Goal: Task Accomplishment & Management: Use online tool/utility

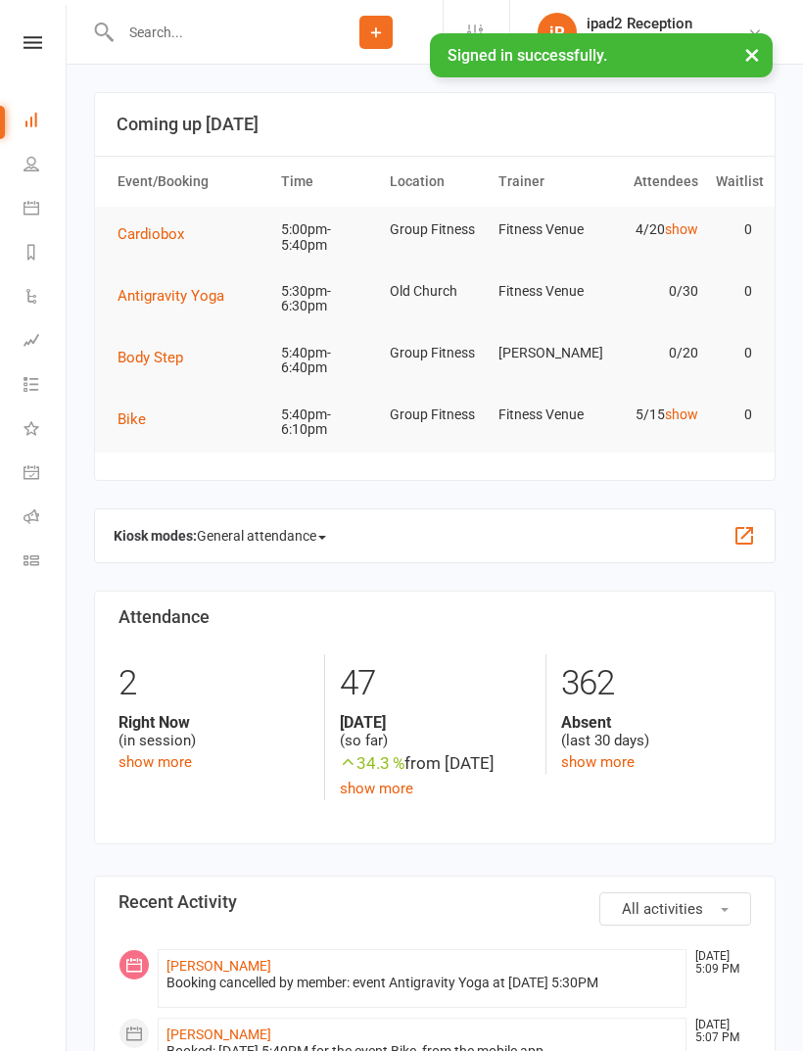
click at [36, 214] on icon at bounding box center [32, 208] width 16 height 16
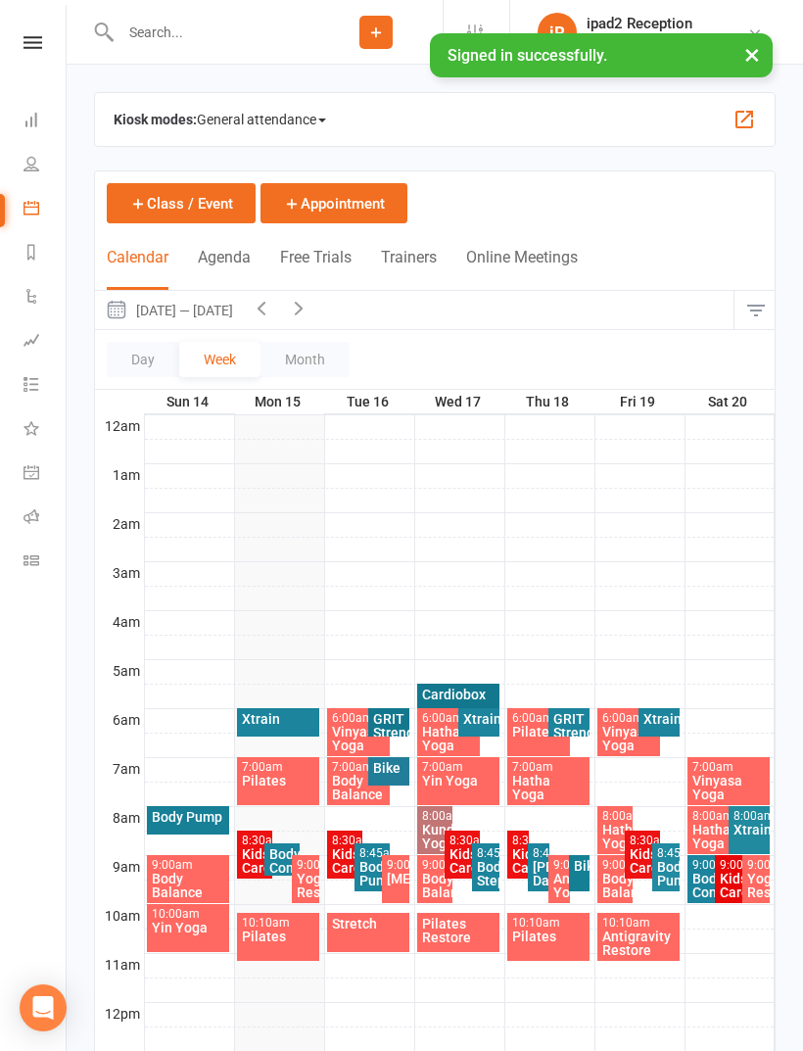
click at [313, 119] on span "General attendance" at bounding box center [261, 119] width 129 height 31
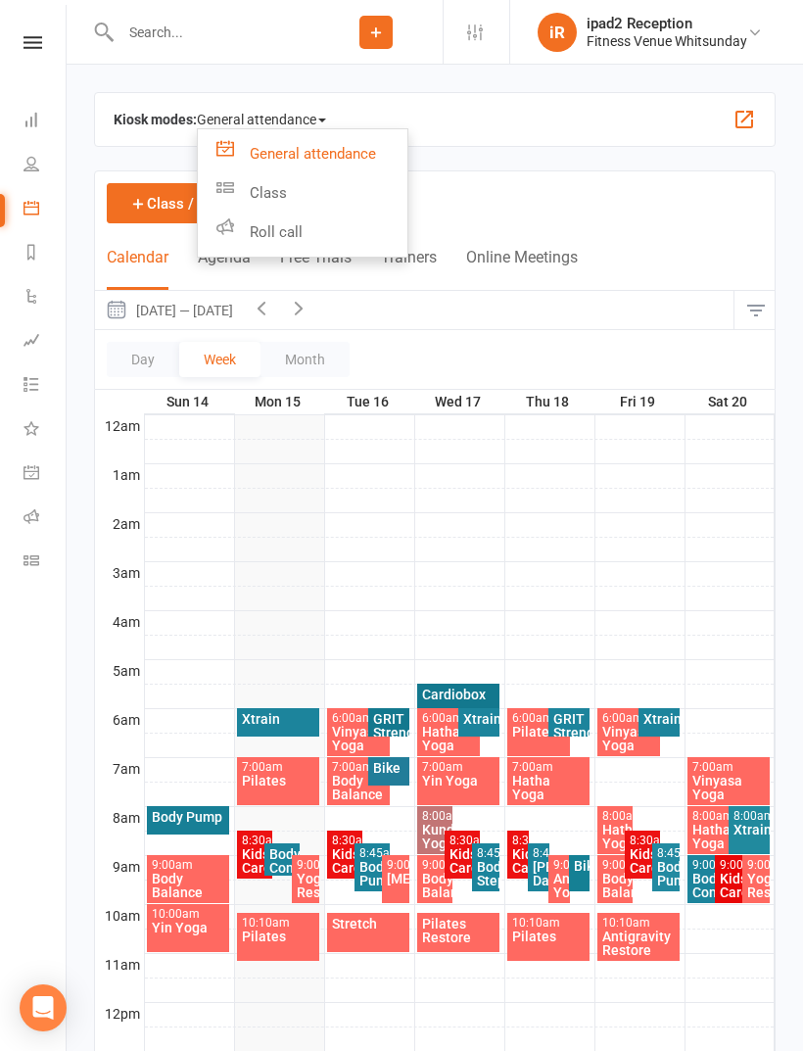
click at [289, 187] on link "Class" at bounding box center [303, 192] width 210 height 39
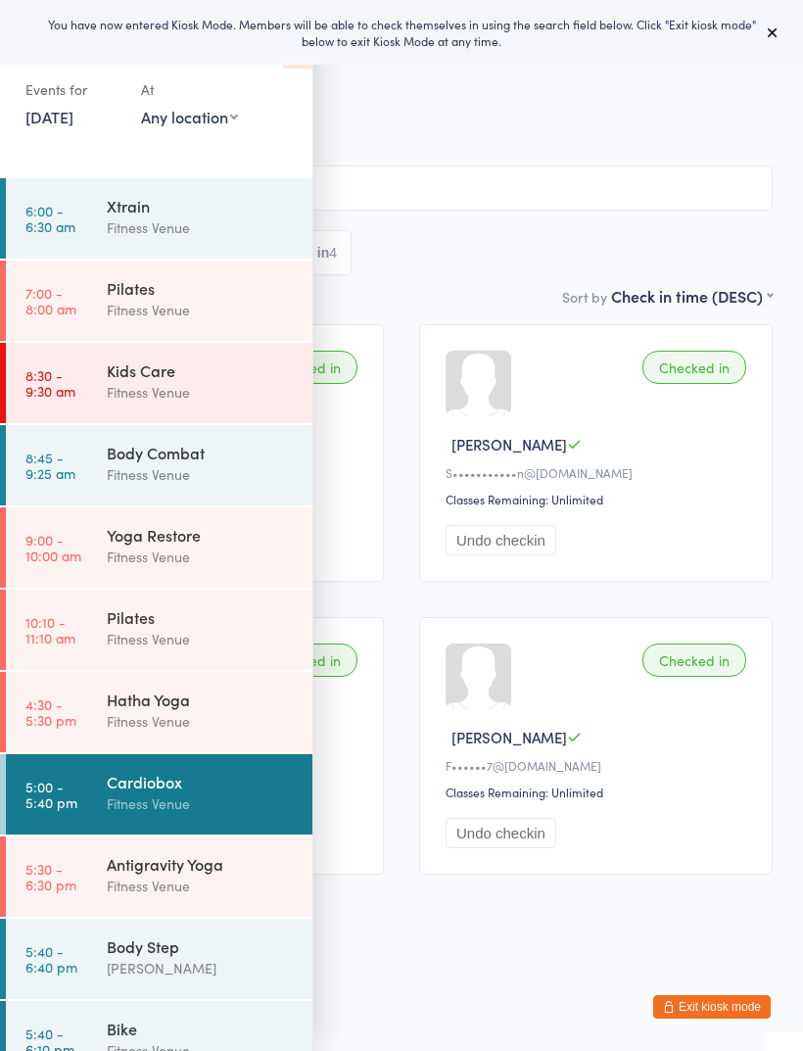
click at [220, 863] on div "Antigravity Yoga" at bounding box center [201, 864] width 189 height 22
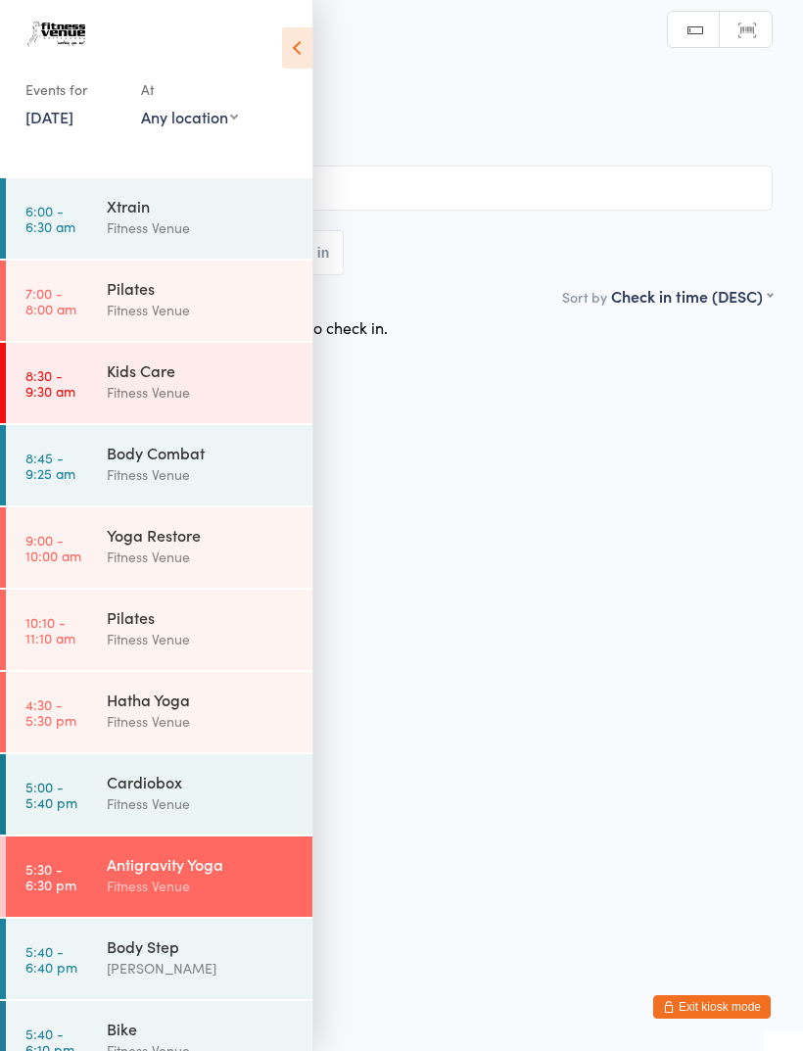
click at [764, 45] on link "Scanner input" at bounding box center [746, 30] width 52 height 37
click at [308, 54] on icon at bounding box center [297, 47] width 30 height 41
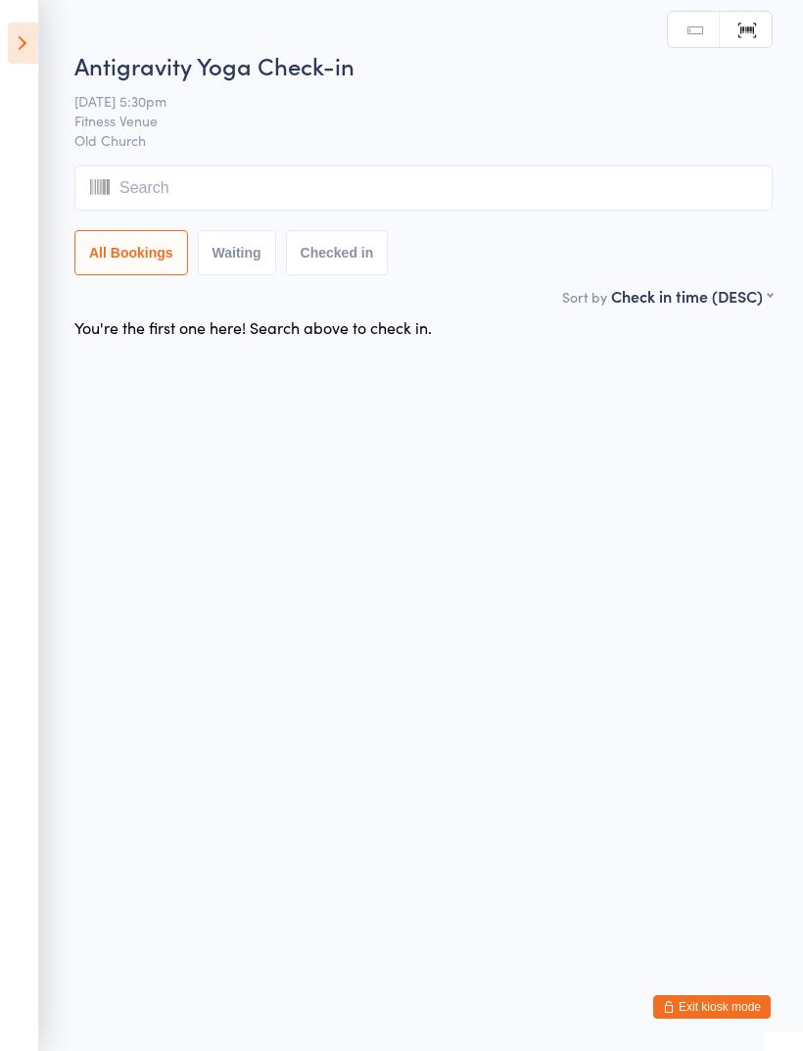
click at [693, 31] on link "Manual search" at bounding box center [694, 30] width 52 height 37
click at [432, 194] on input "search" at bounding box center [423, 188] width 699 height 45
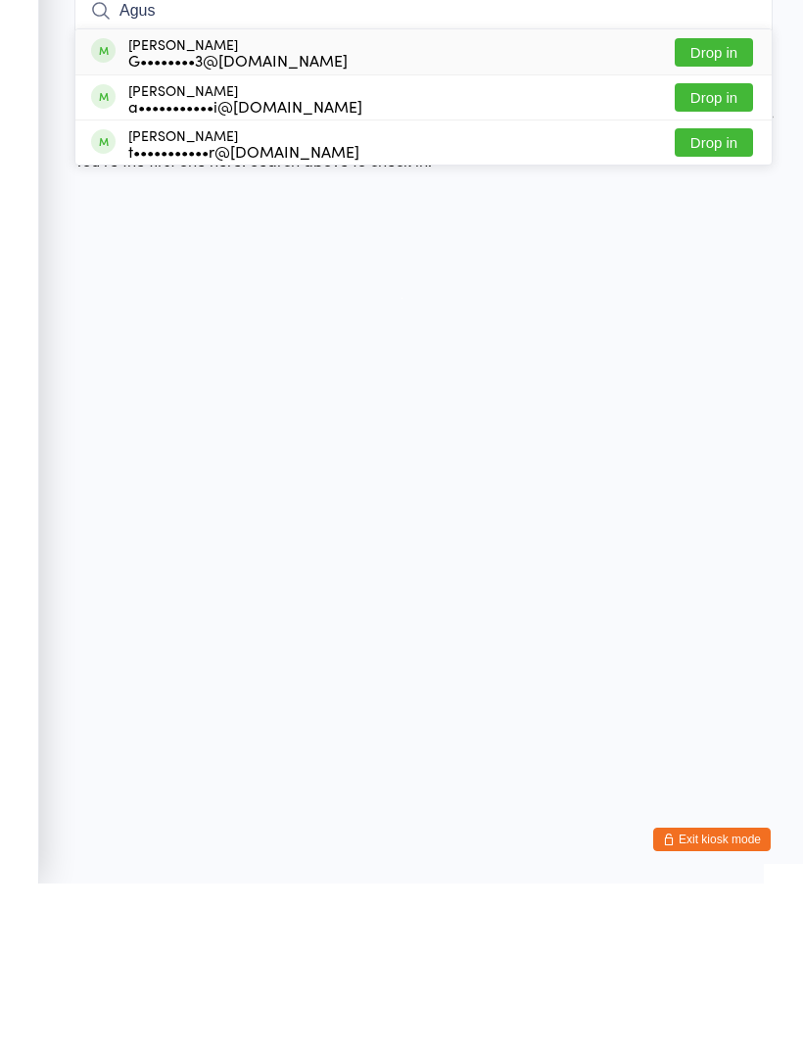
type input "Agus"
click at [727, 251] on button "Drop in" at bounding box center [714, 265] width 78 height 28
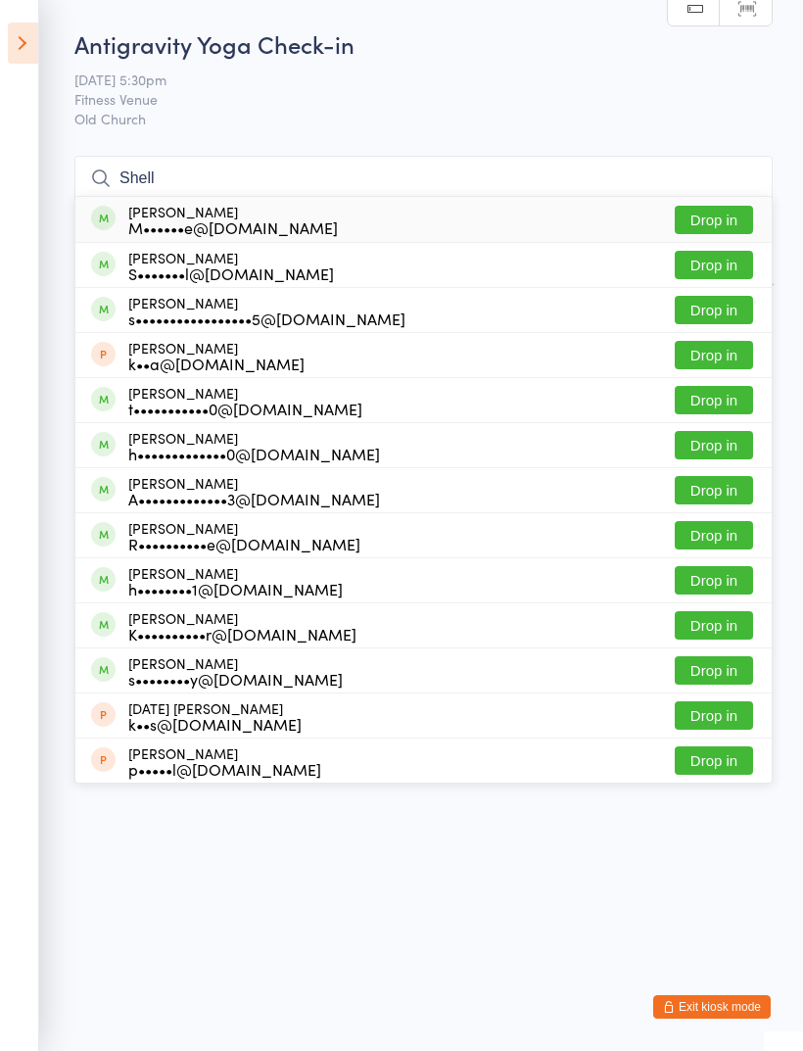
type input "Shell"
click at [728, 313] on button "Drop in" at bounding box center [714, 310] width 78 height 28
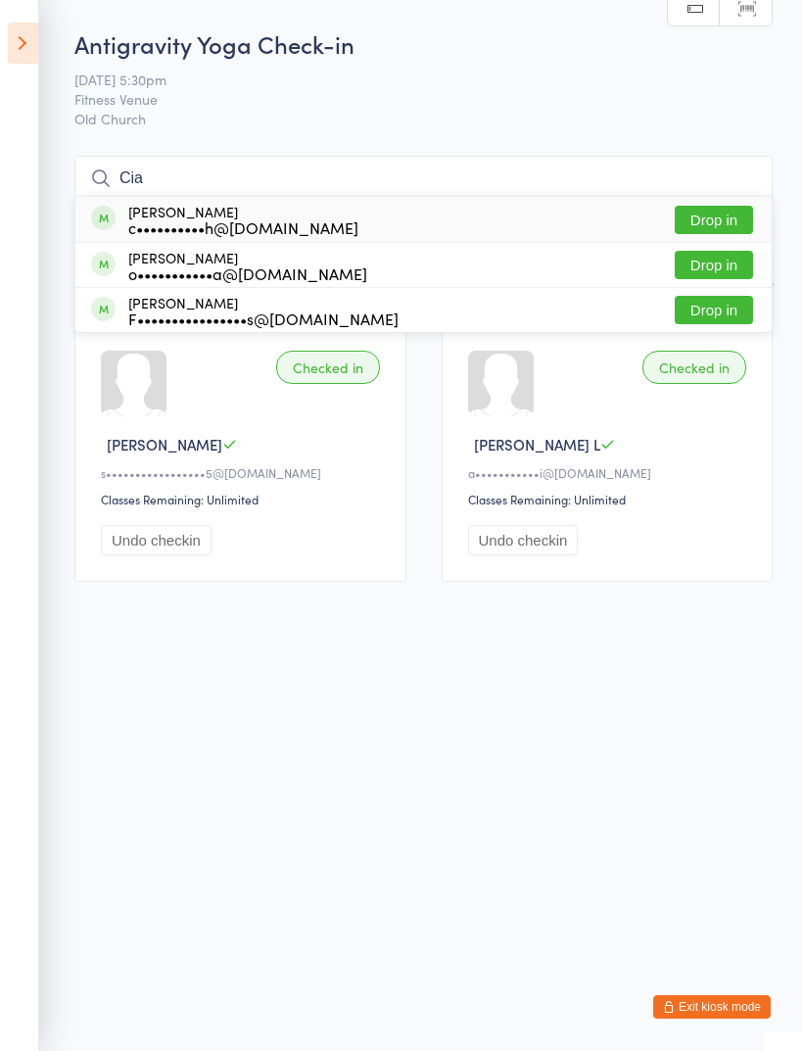
type input "Cia"
click at [722, 218] on button "Drop in" at bounding box center [714, 220] width 78 height 28
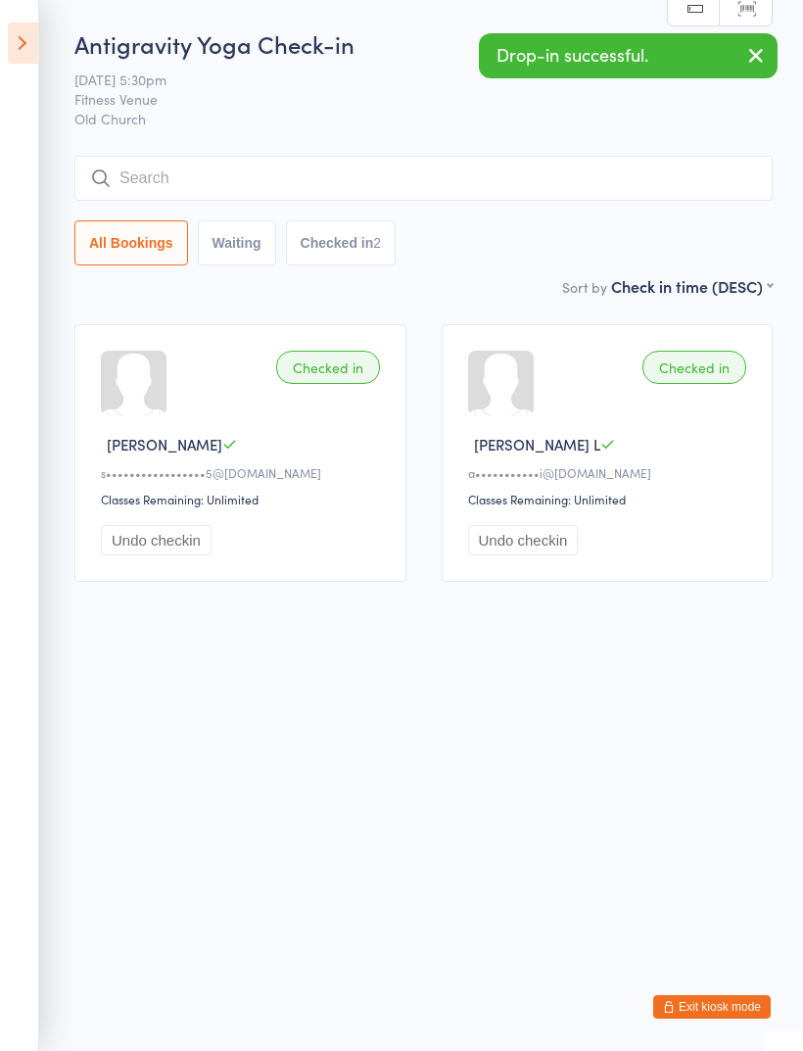
click at [674, 174] on input "search" at bounding box center [423, 178] width 699 height 45
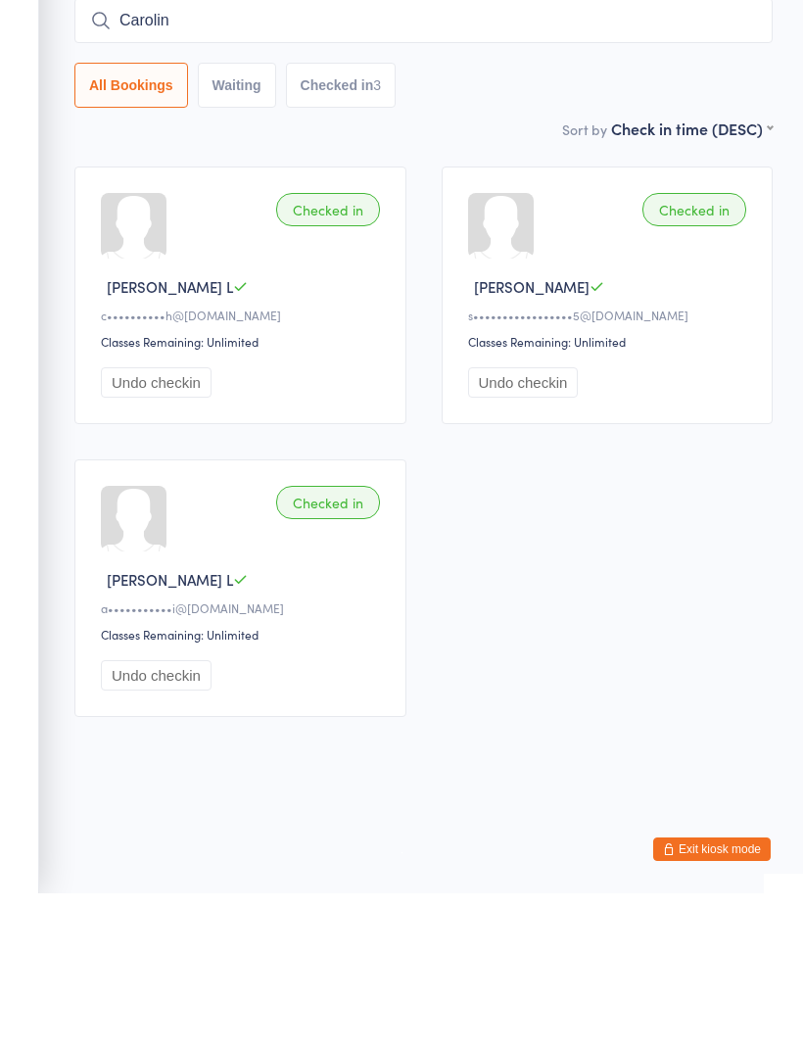
type input "Carolina"
